Goal: Information Seeking & Learning: Learn about a topic

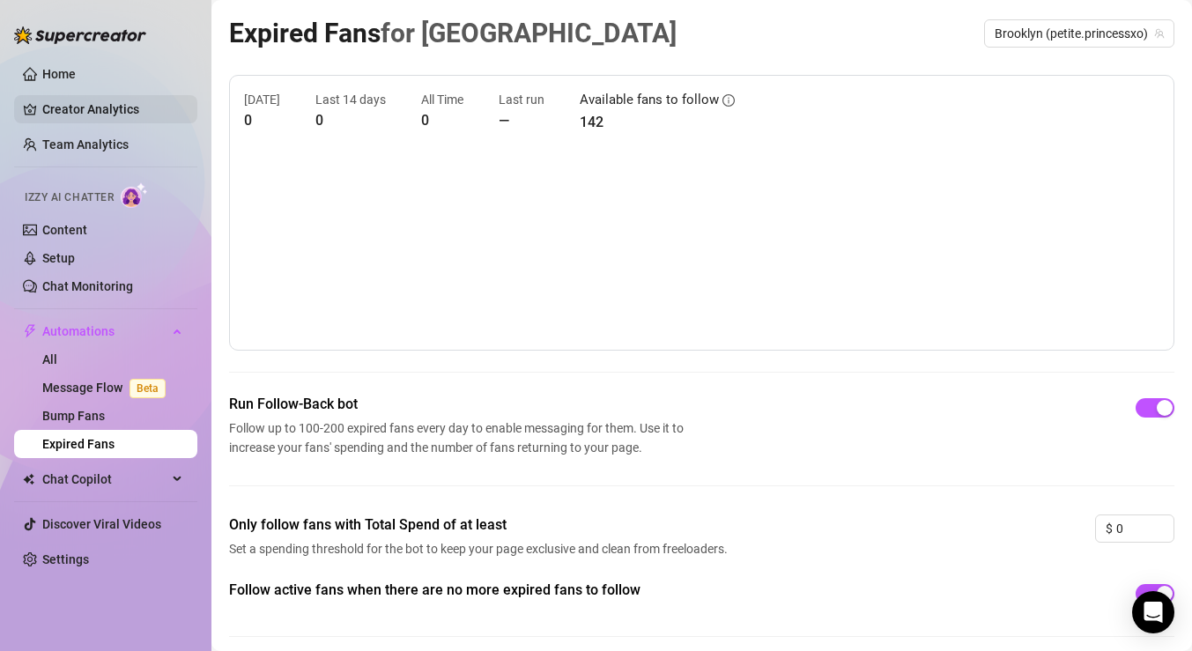
scroll to position [39, 0]
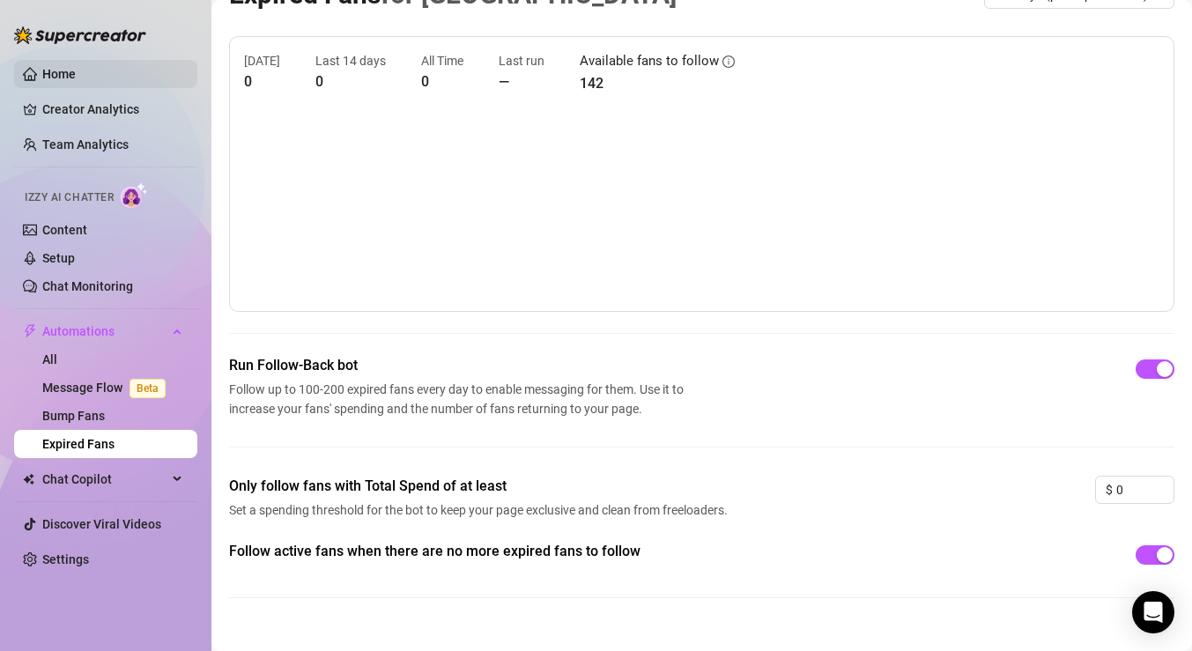
click at [56, 71] on link "Home" at bounding box center [58, 74] width 33 height 14
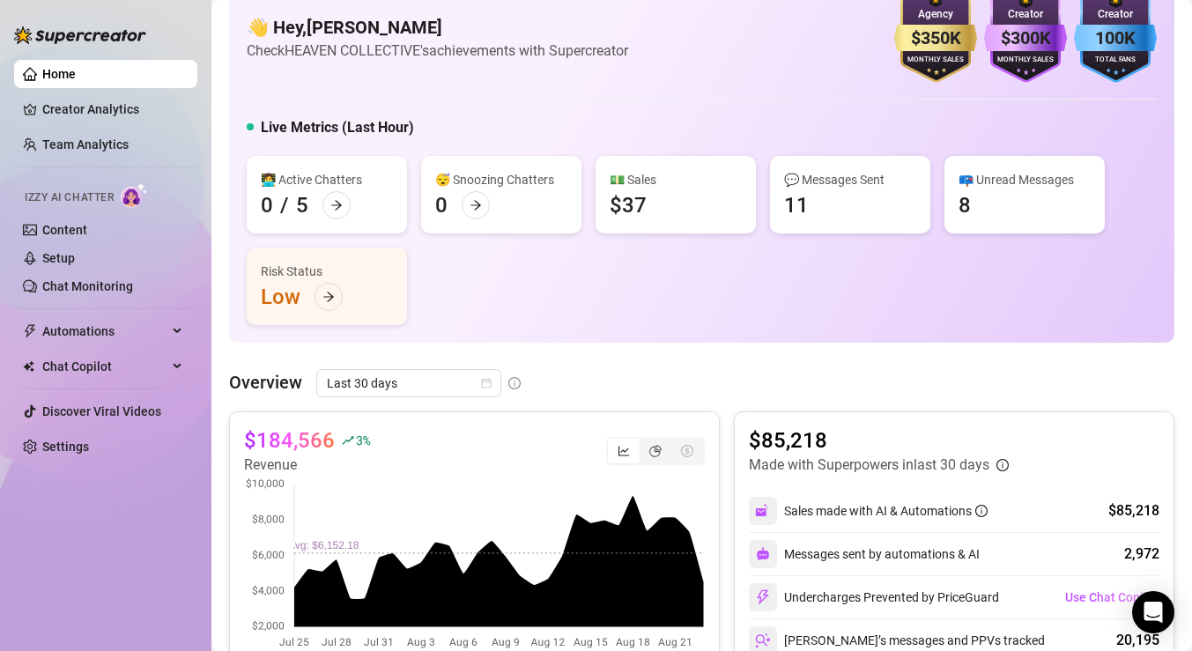
scroll to position [127, 0]
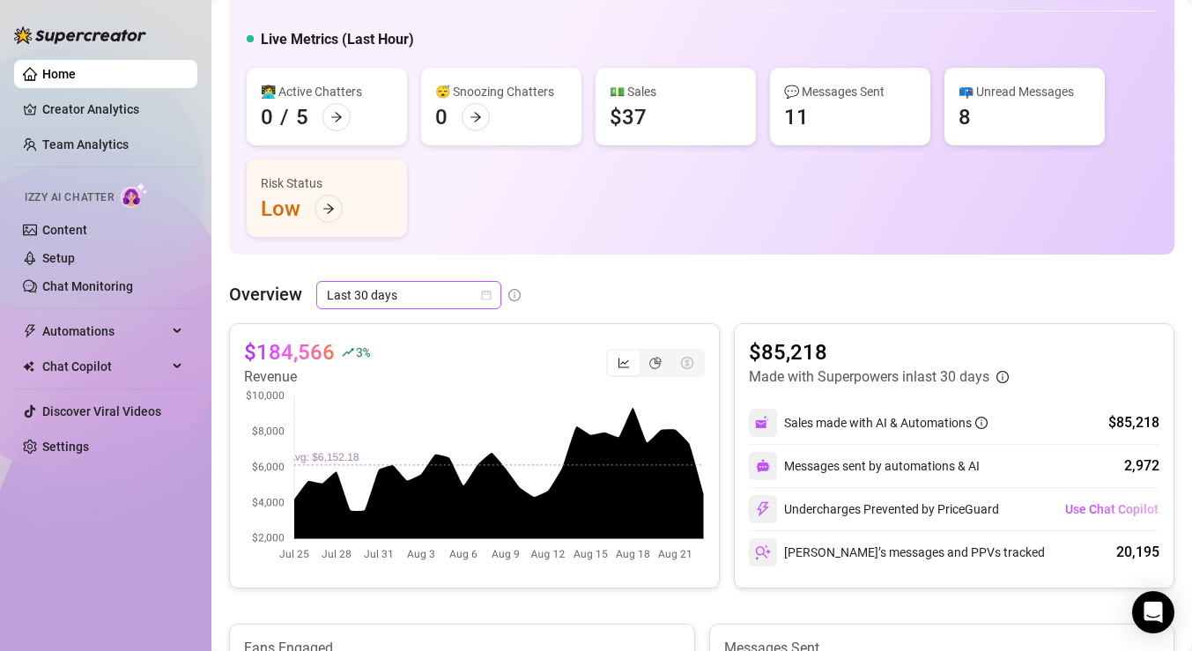
click at [377, 295] on span "Last 30 days" at bounding box center [409, 295] width 164 height 26
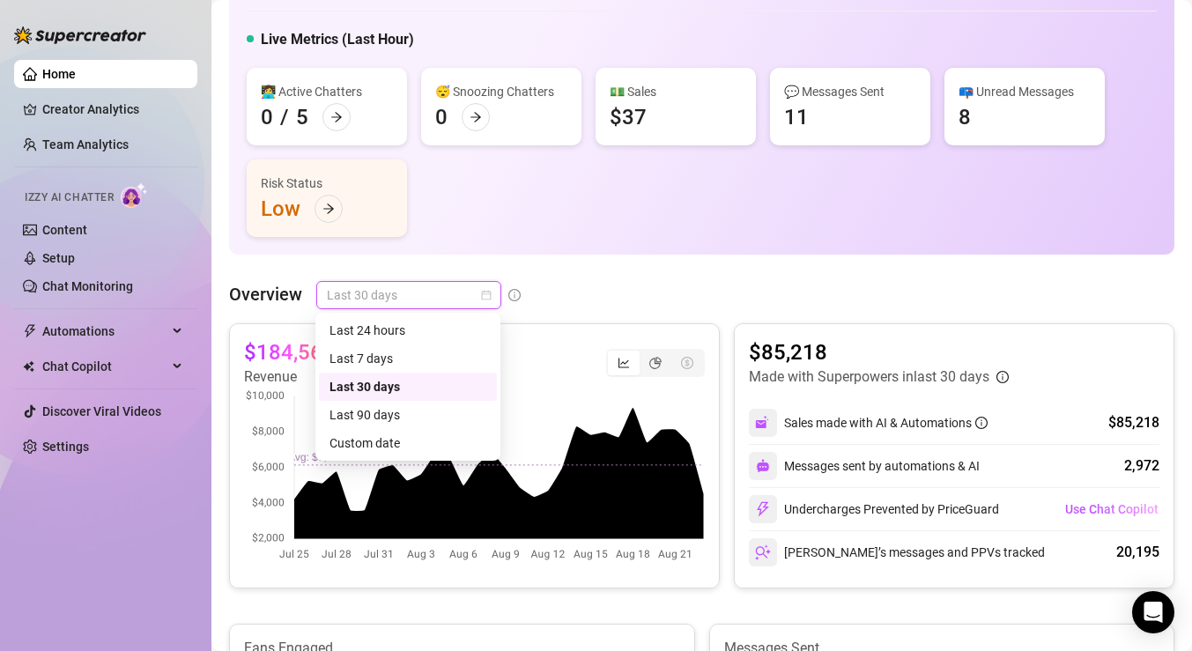
click at [607, 252] on div "👋 Hey, [PERSON_NAME] Check HEAVEN COLLECTIVE's achievements with Supercreator $…" at bounding box center [701, 69] width 945 height 369
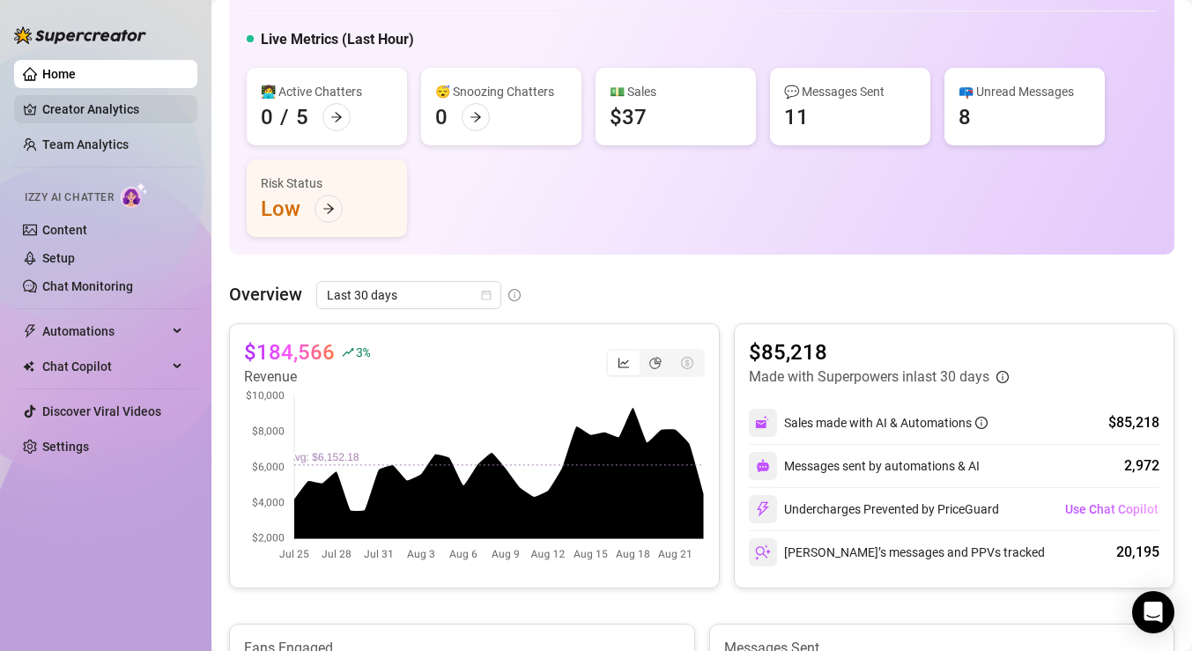
click at [130, 115] on link "Creator Analytics" at bounding box center [112, 109] width 141 height 28
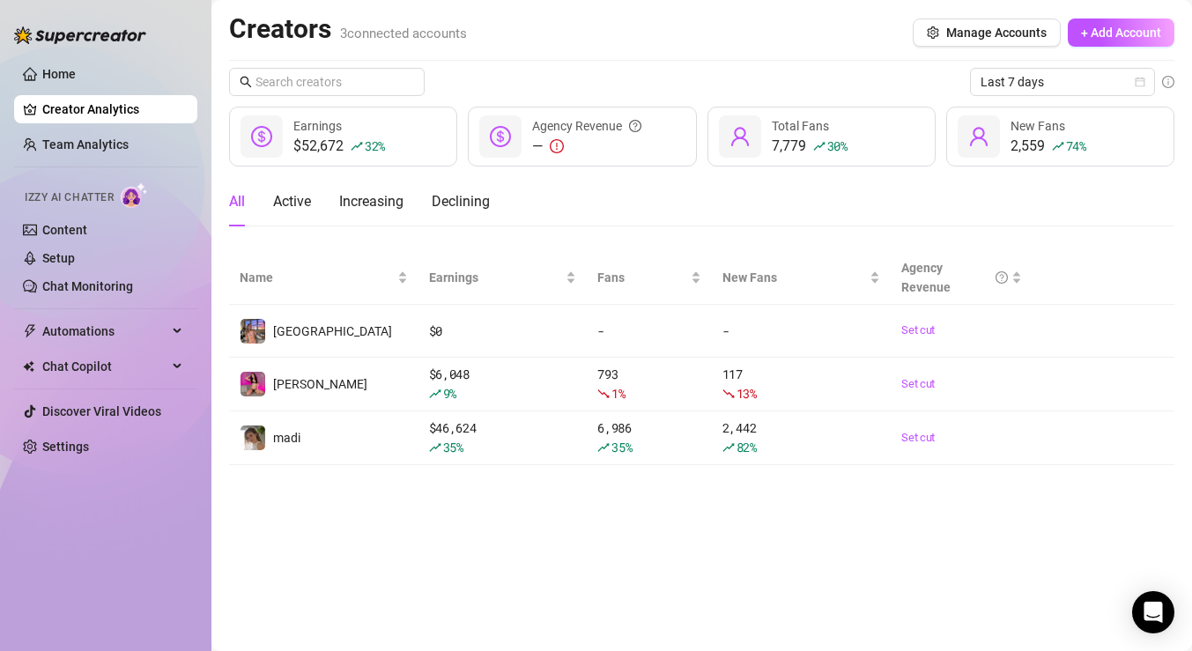
click at [526, 570] on main "Creators 3 connected accounts Manage Accounts + Add Account Last 7 days $52,672…" at bounding box center [701, 325] width 981 height 651
click at [476, 208] on div "Declining" at bounding box center [461, 201] width 58 height 21
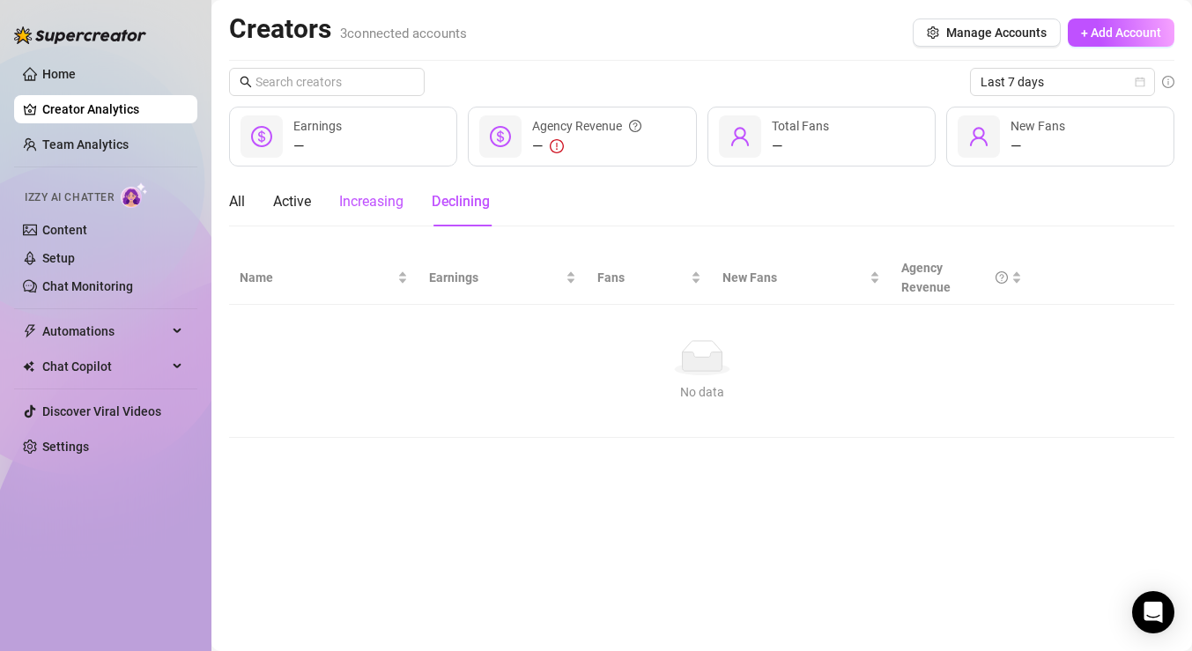
click at [390, 207] on div "Increasing" at bounding box center [371, 201] width 64 height 21
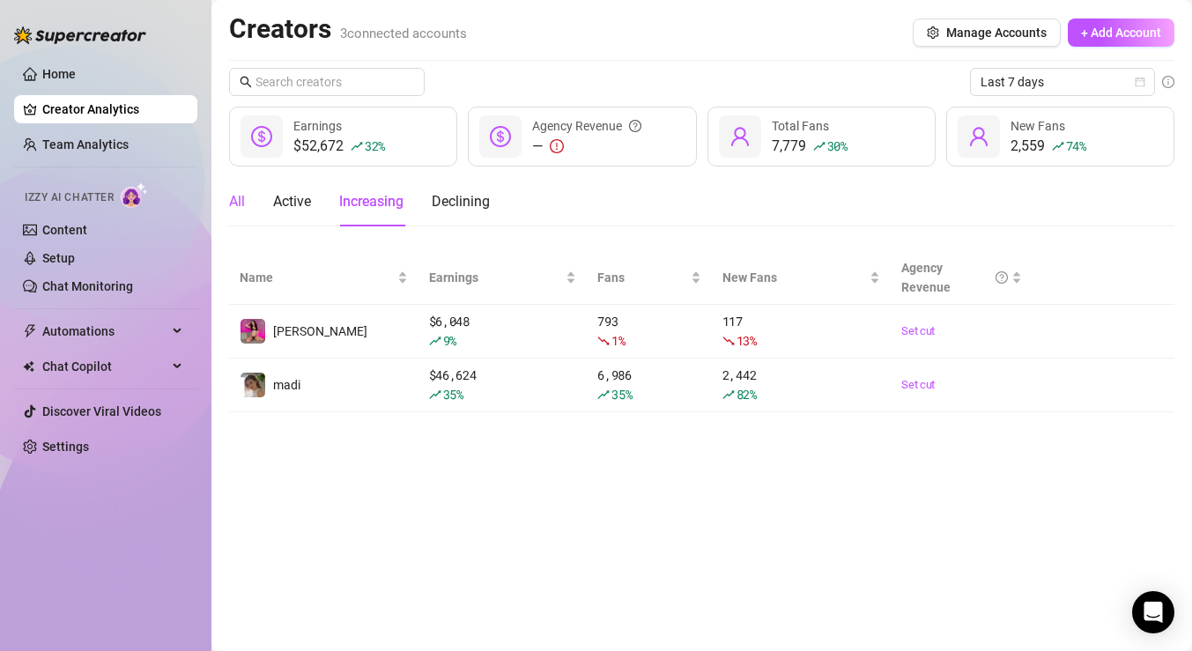
click at [234, 202] on div "All" at bounding box center [237, 201] width 16 height 21
